Goal: Information Seeking & Learning: Understand process/instructions

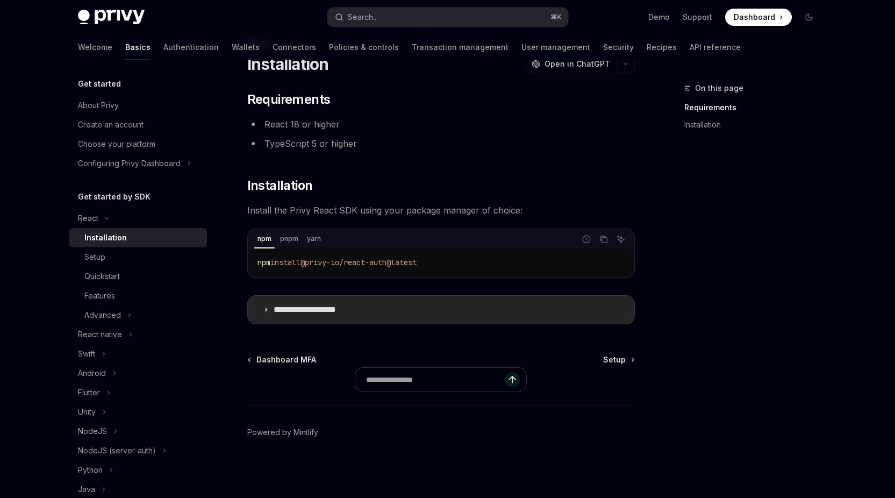
click at [339, 311] on p "**********" at bounding box center [318, 309] width 88 height 11
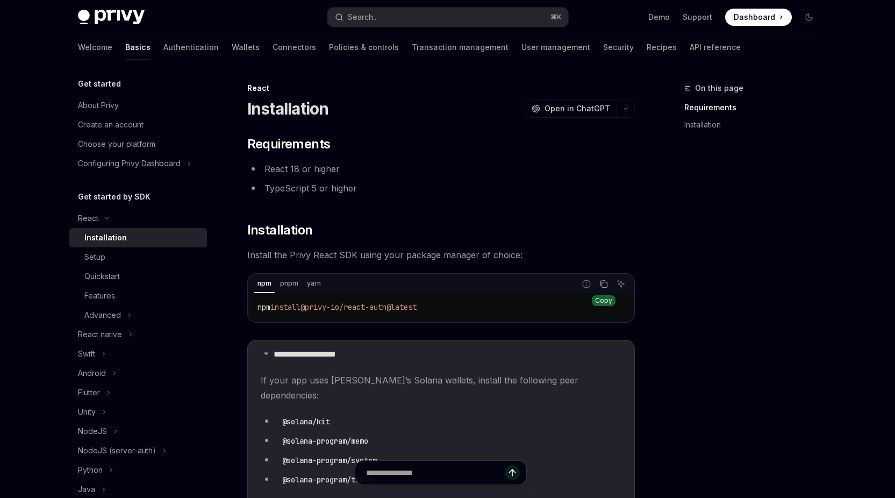
click at [602, 288] on button "Copy the contents from the code block" at bounding box center [604, 284] width 14 height 14
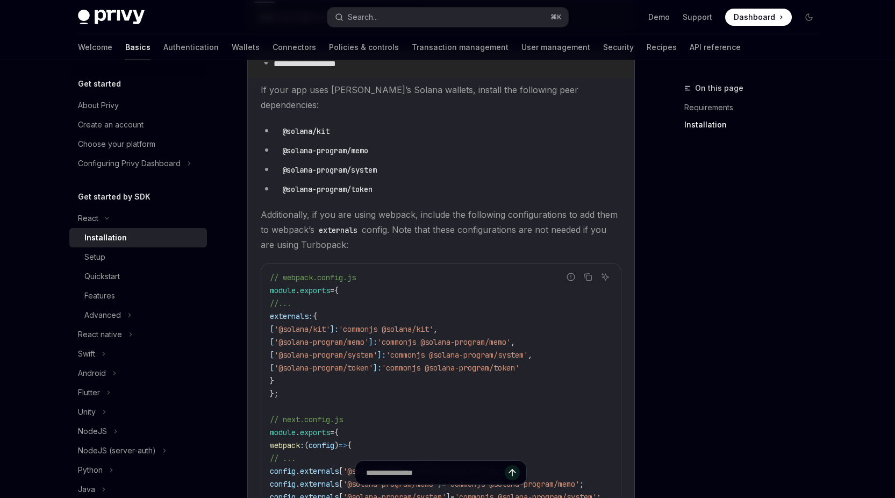
scroll to position [298, 0]
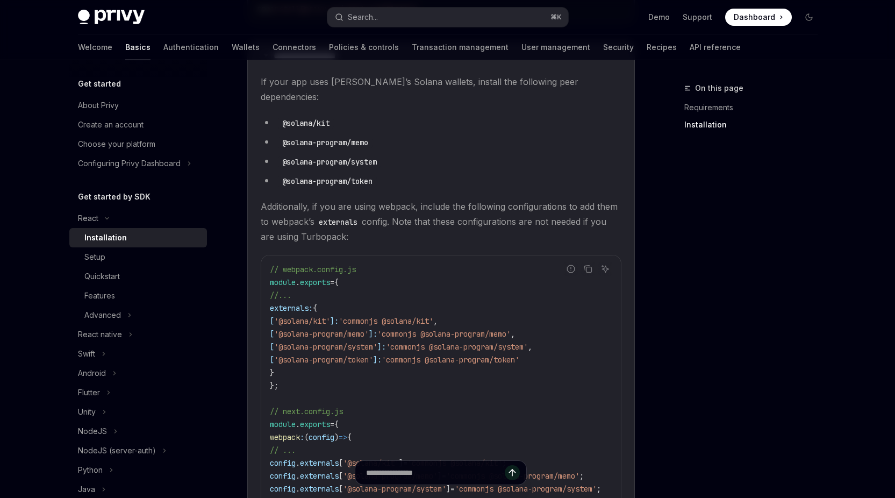
click at [276, 303] on span "externals:" at bounding box center [291, 308] width 43 height 10
click at [588, 264] on icon "Copy the contents from the code block" at bounding box center [588, 268] width 9 height 9
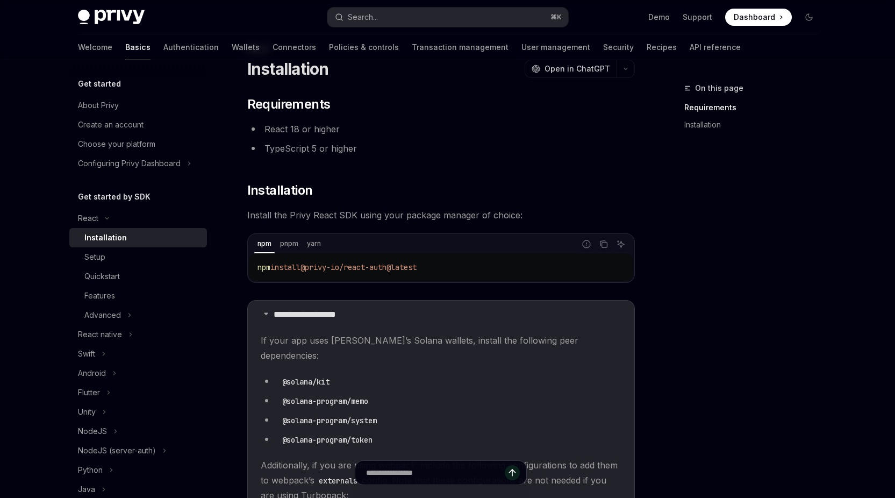
scroll to position [0, 0]
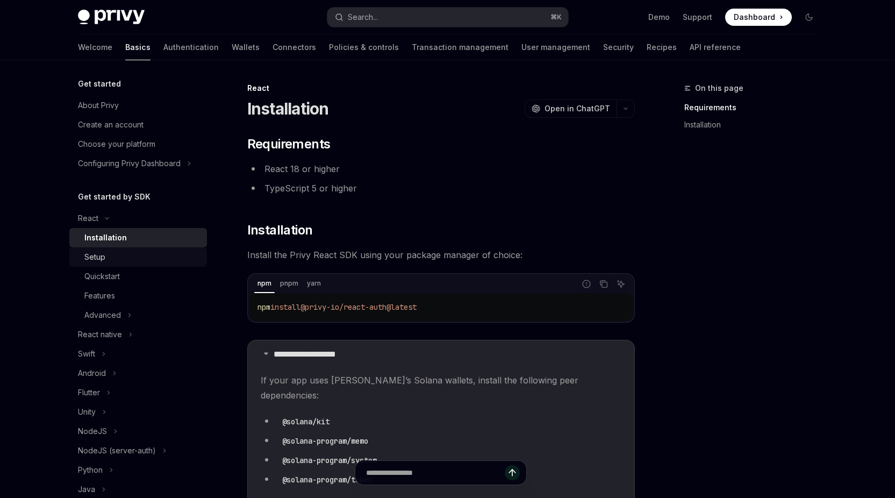
click at [115, 257] on div "Setup" at bounding box center [142, 257] width 116 height 13
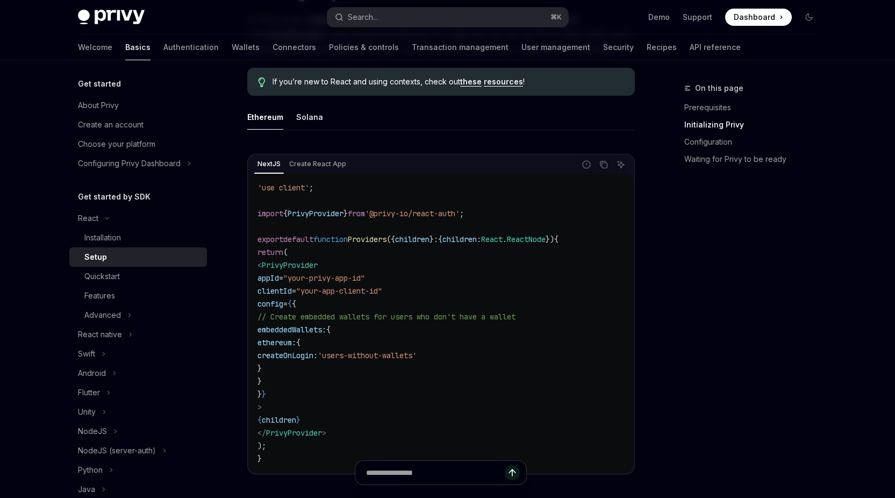
scroll to position [298, 0]
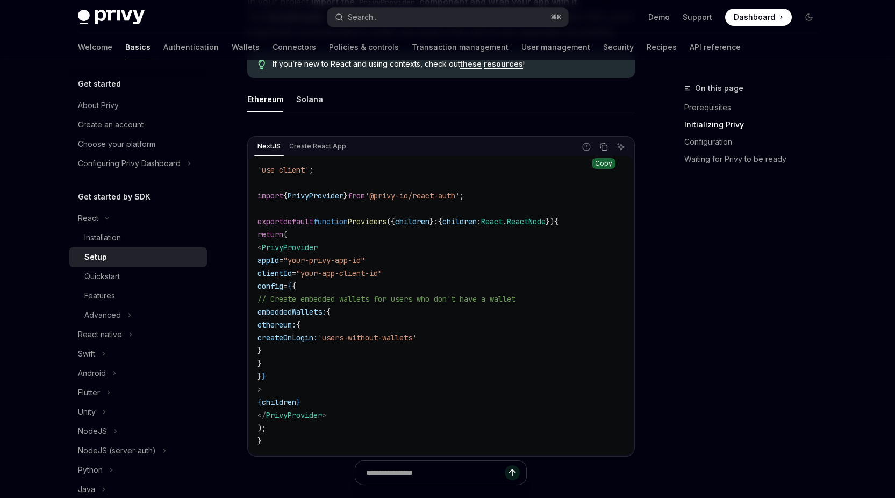
click at [602, 147] on icon "Copy the contents from the code block" at bounding box center [604, 147] width 5 height 5
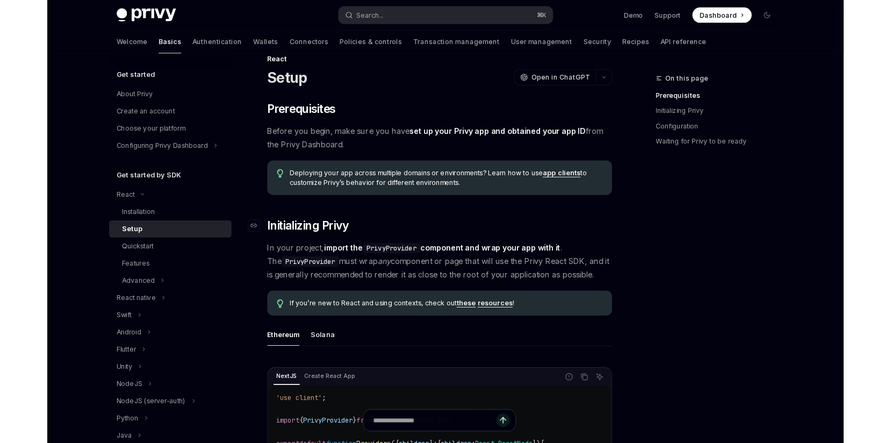
scroll to position [0, 0]
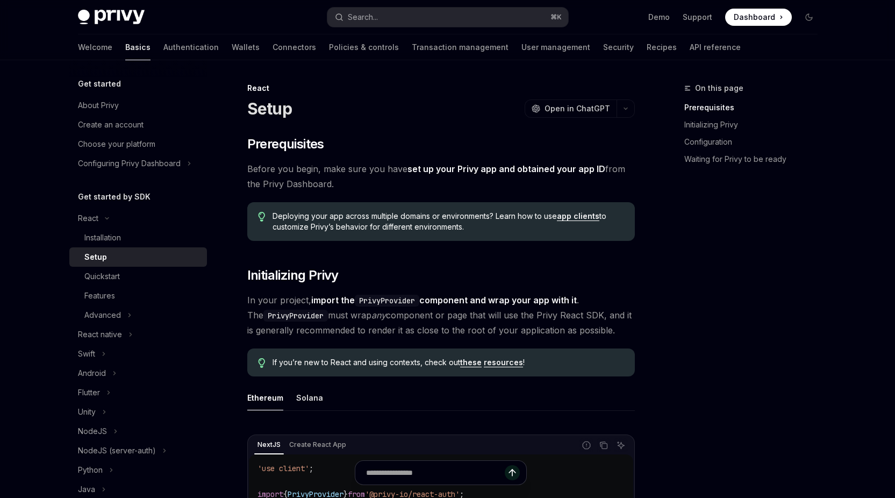
click at [764, 15] on span "Dashboard" at bounding box center [754, 17] width 41 height 11
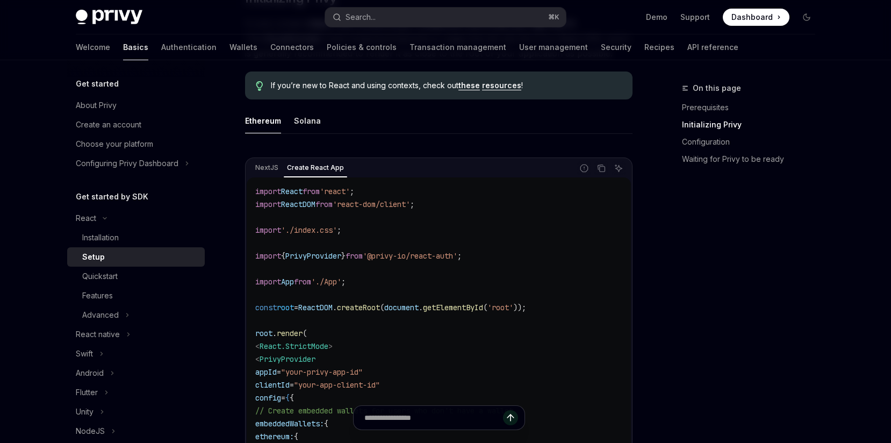
scroll to position [275, 0]
click at [606, 175] on button "Copy the contents from the code block" at bounding box center [602, 170] width 14 height 14
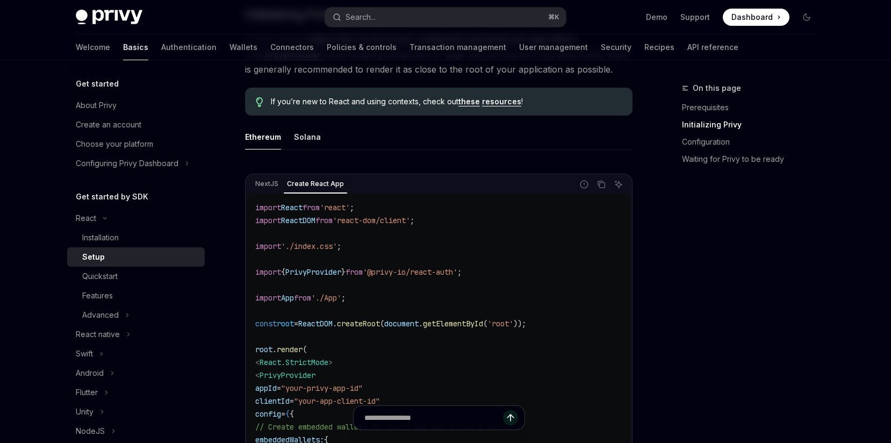
scroll to position [290, 0]
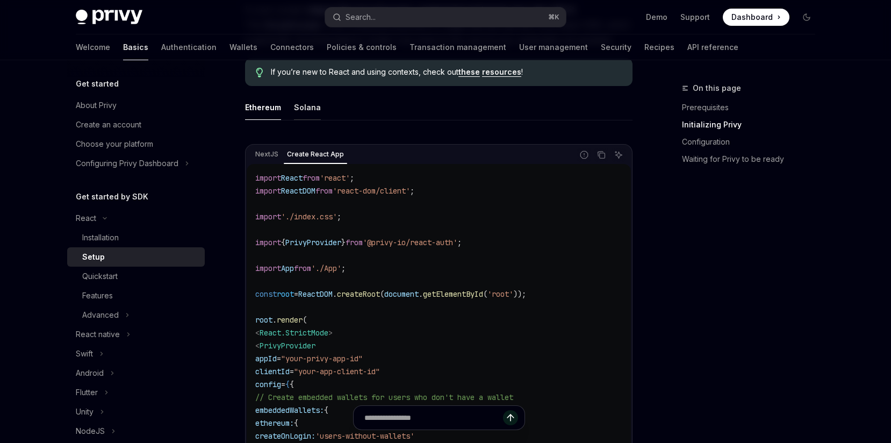
click at [306, 106] on div "Solana" at bounding box center [307, 107] width 27 height 25
click at [270, 112] on div "Ethereum" at bounding box center [263, 107] width 36 height 25
click at [313, 105] on div "Solana" at bounding box center [307, 107] width 27 height 25
click at [267, 106] on div "Ethereum" at bounding box center [263, 107] width 36 height 25
click at [292, 106] on ul "Ethereum Solana" at bounding box center [439, 108] width 388 height 26
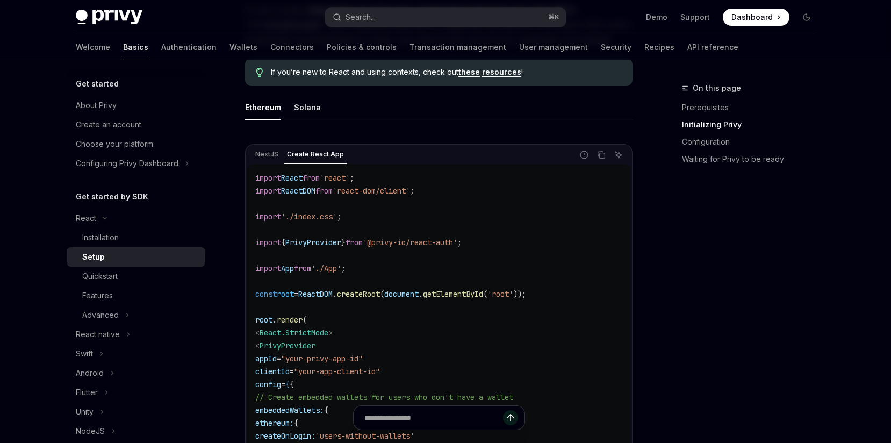
click at [265, 105] on div "Ethereum" at bounding box center [263, 107] width 36 height 25
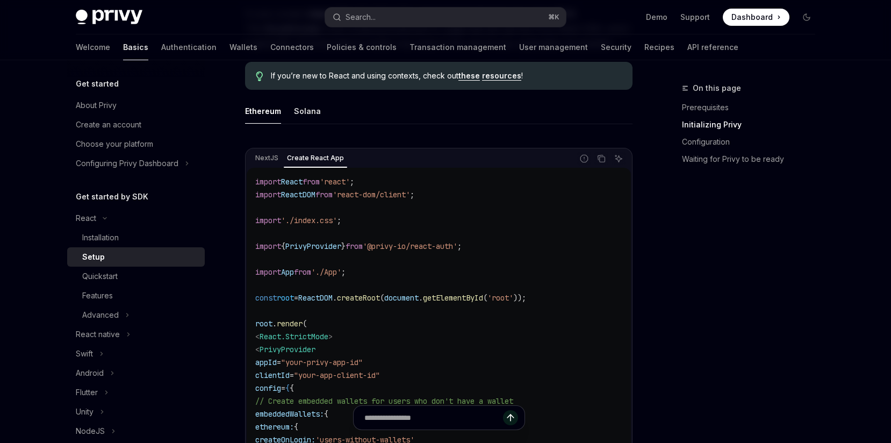
scroll to position [178, 0]
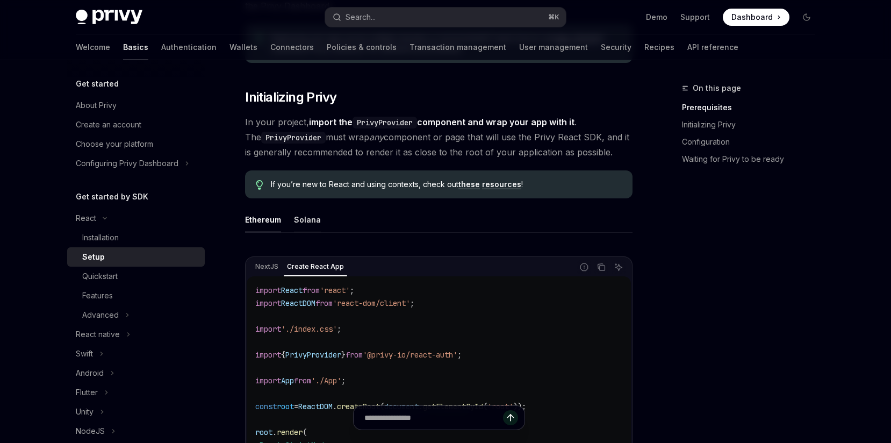
click at [310, 221] on div "Solana" at bounding box center [307, 219] width 27 height 25
click at [598, 270] on icon "Copy the contents from the code block" at bounding box center [601, 267] width 9 height 9
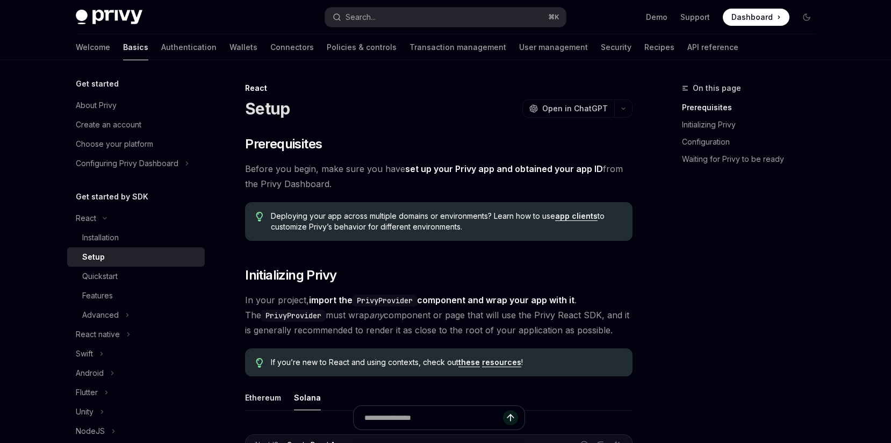
click at [466, 219] on span "Deploying your app across multiple domains or environments? Learn how to use ap…" at bounding box center [446, 222] width 351 height 22
click at [542, 109] on div "OpenAI Open in ChatGPT" at bounding box center [569, 108] width 78 height 11
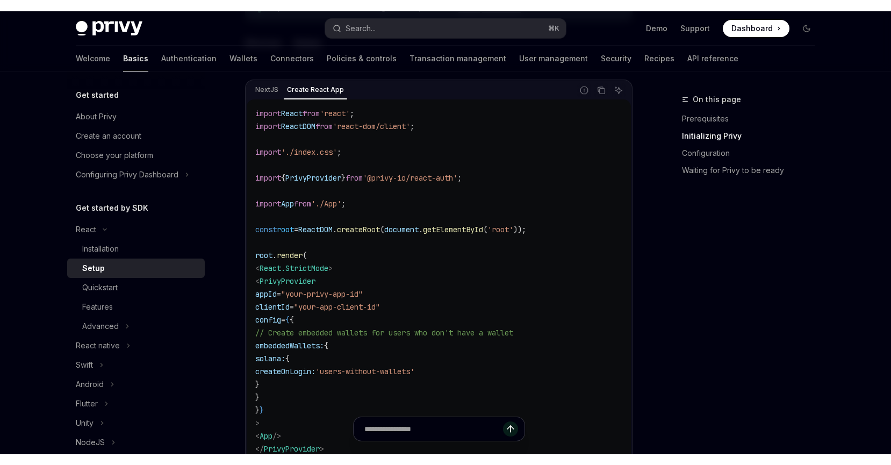
scroll to position [380, 0]
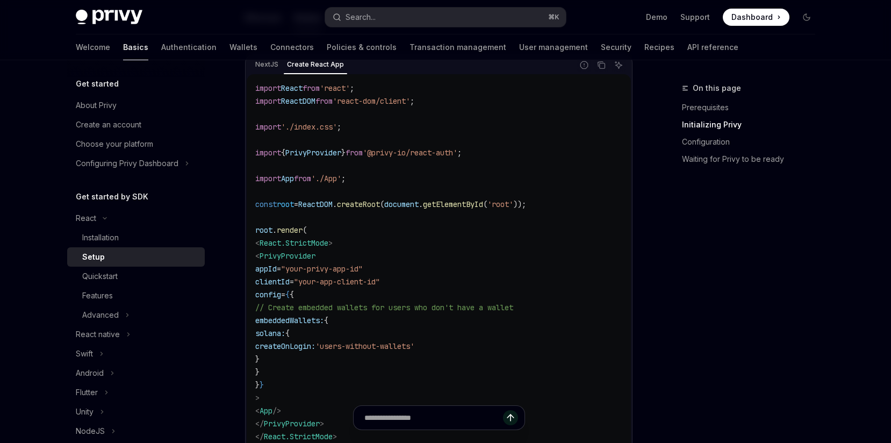
type textarea "*"
